Goal: Navigation & Orientation: Go to known website

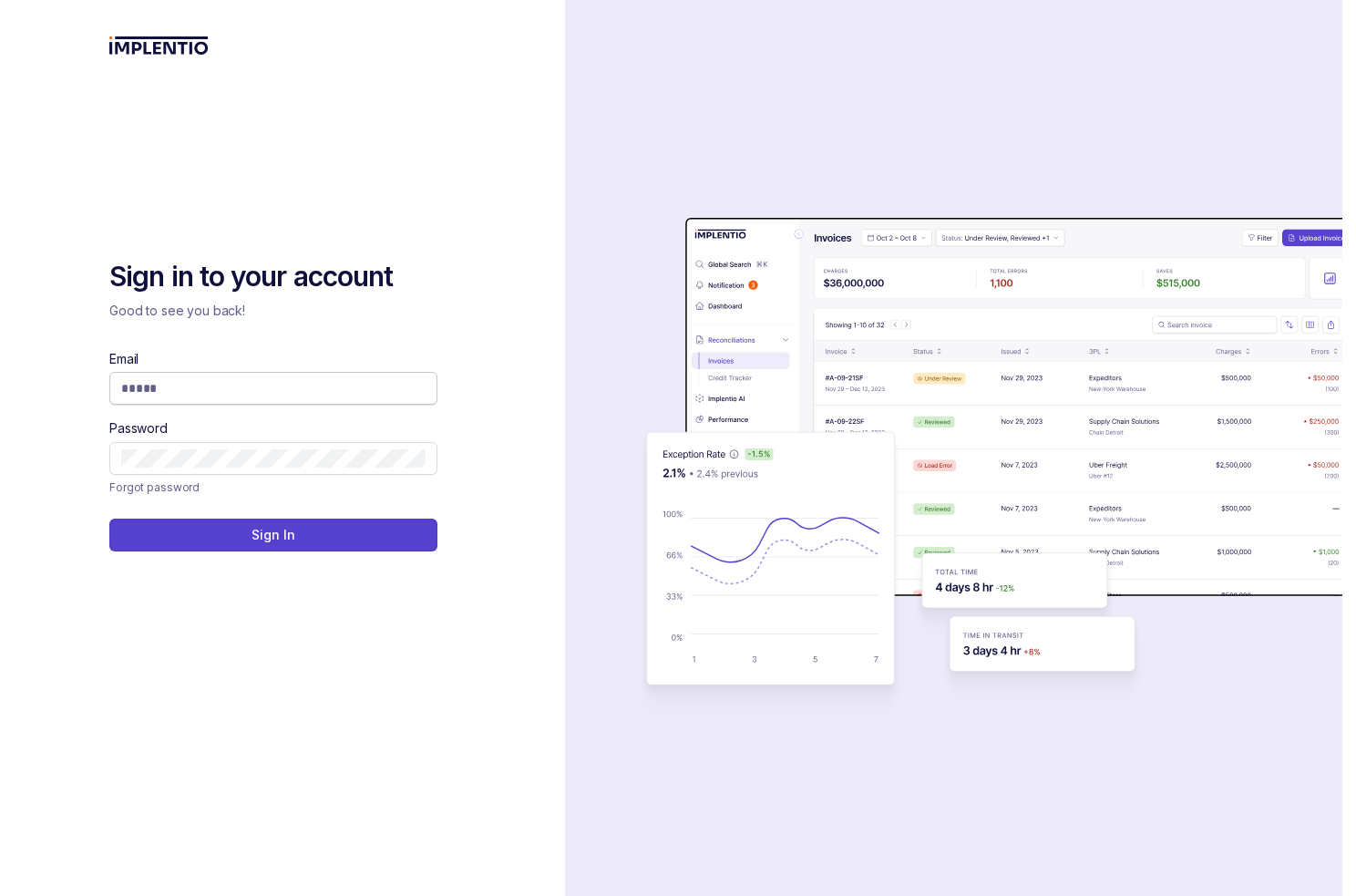
click at [325, 396] on input "Email" at bounding box center [273, 388] width 304 height 18
click at [0, 895] on com-1password-button at bounding box center [0, 896] width 0 height 0
type input "**********"
